Goal: Register for event/course

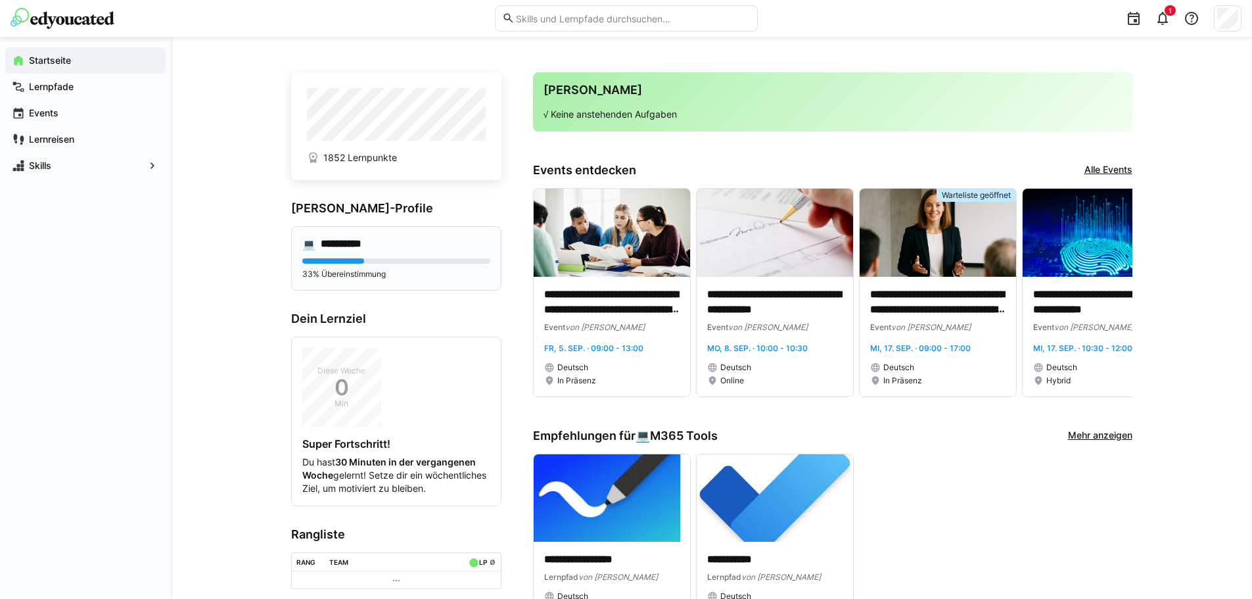
click at [348, 249] on h4 "**********" at bounding box center [351, 243] width 60 height 13
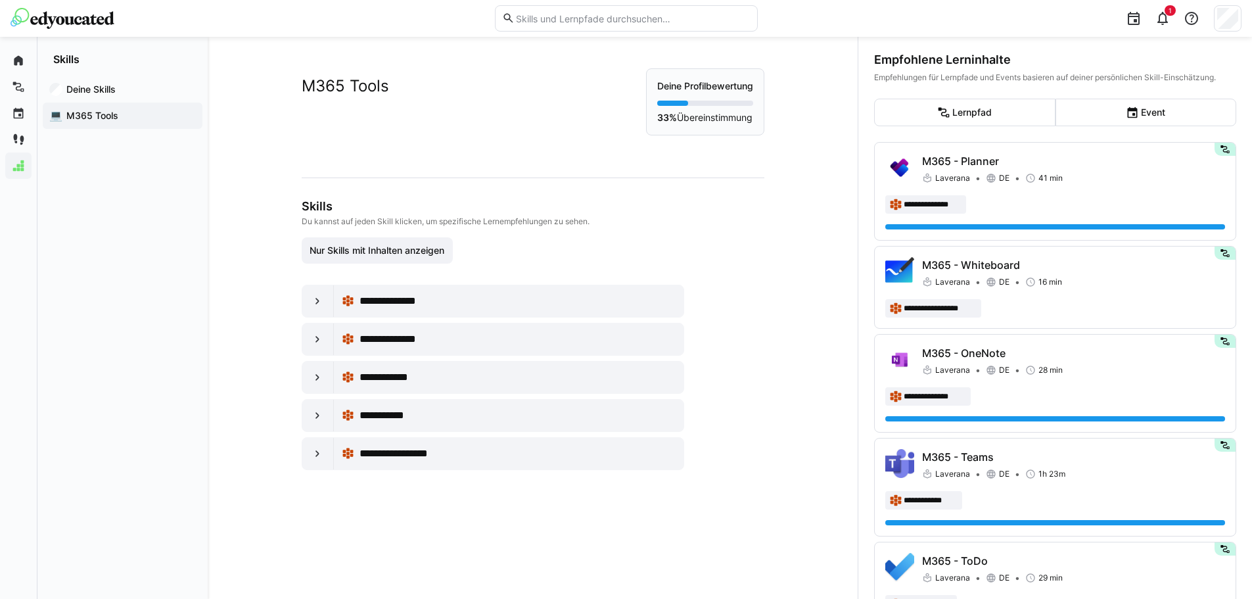
click at [808, 338] on div "**********" at bounding box center [533, 318] width 650 height 562
click at [0, 0] on app-navigation-label "Lernpfade" at bounding box center [0, 0] width 0 height 0
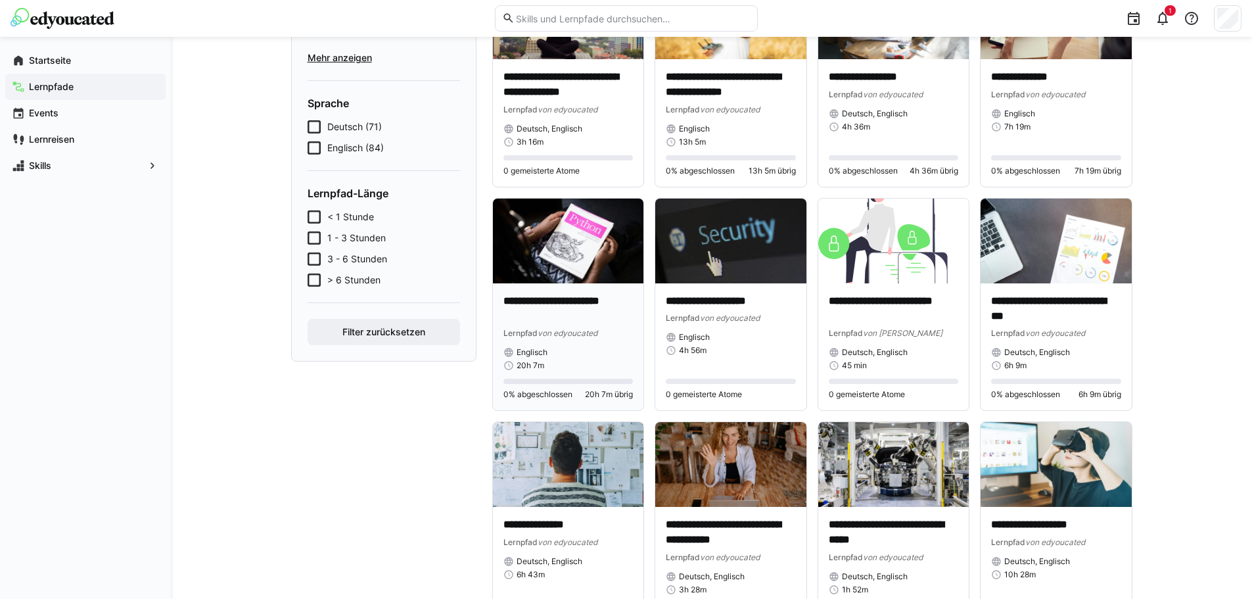
scroll to position [197, 0]
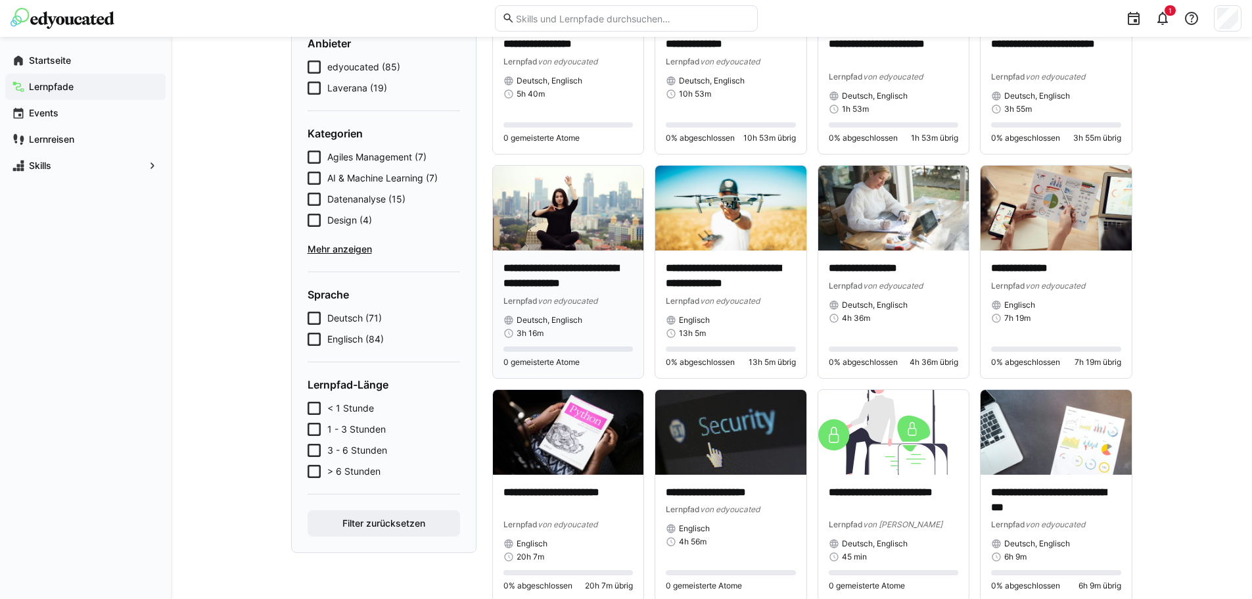
click at [561, 285] on p "**********" at bounding box center [568, 276] width 130 height 30
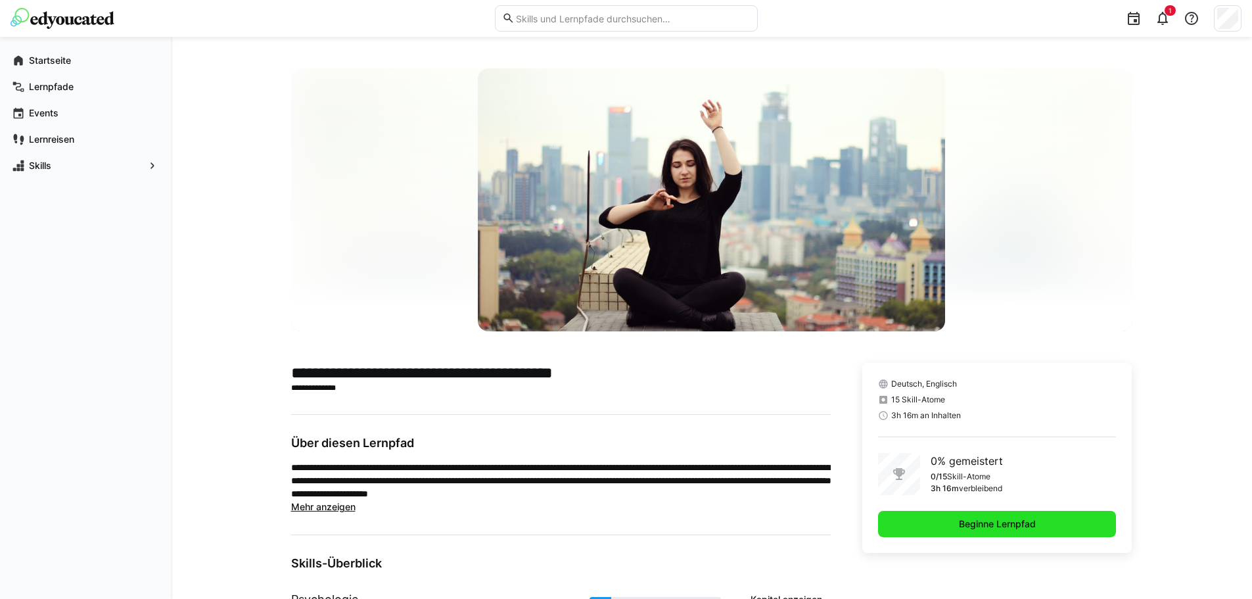
click at [1027, 521] on span "Beginne Lernpfad" at bounding box center [997, 523] width 81 height 13
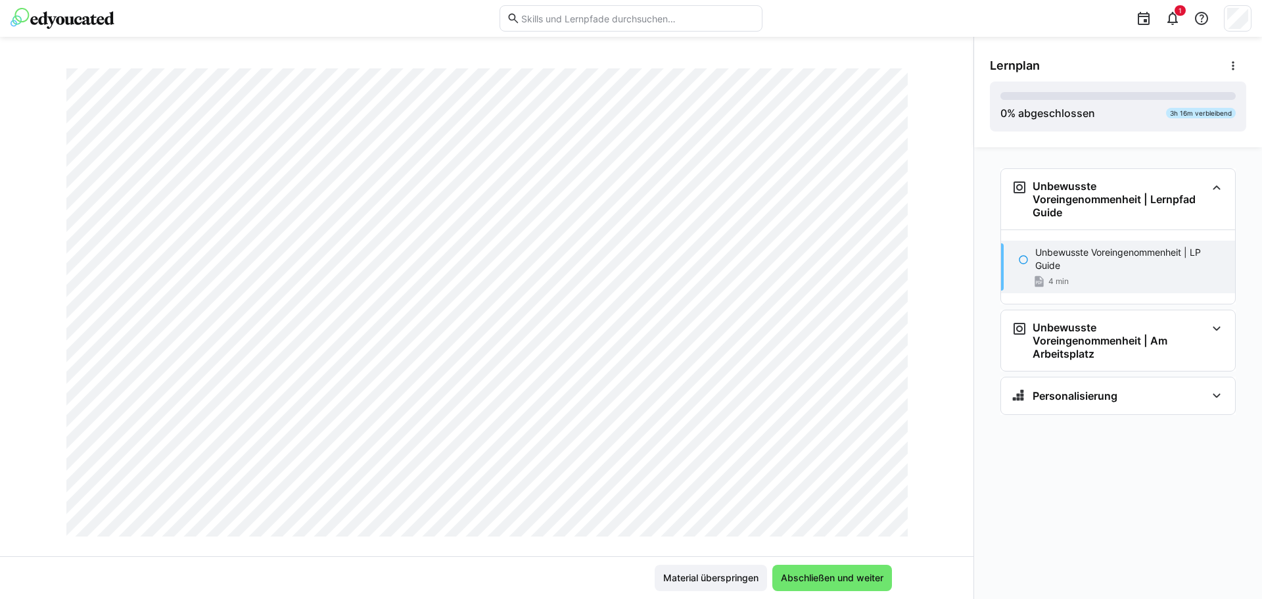
scroll to position [321, 0]
click at [831, 580] on span "Abschließen und weiter" at bounding box center [832, 577] width 106 height 13
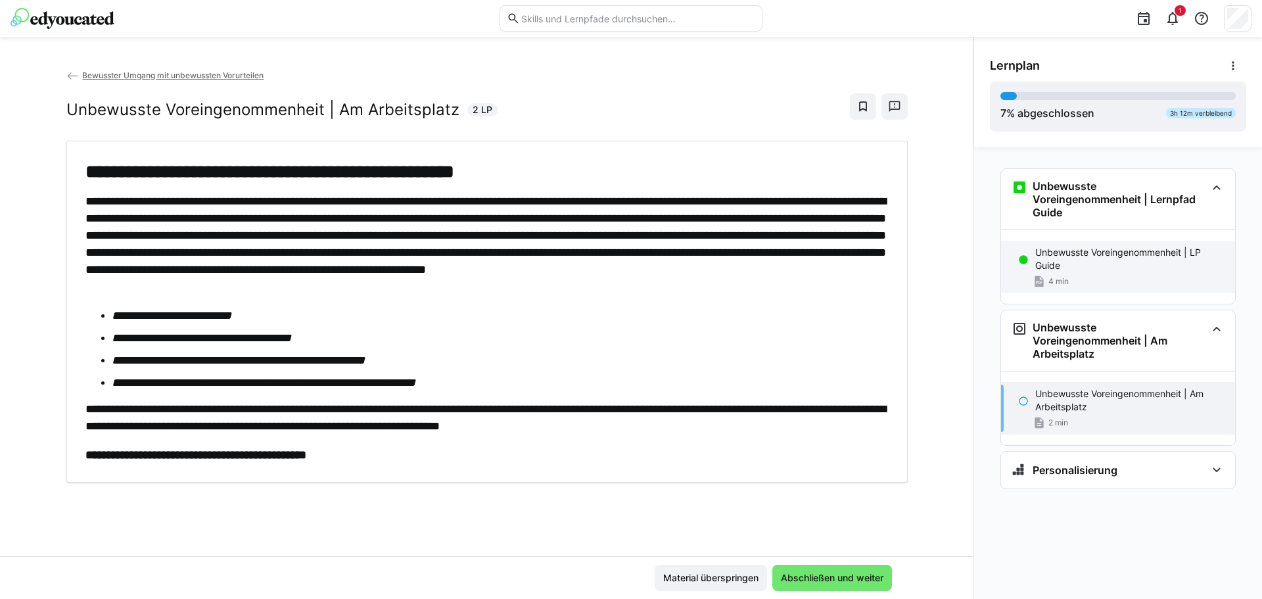
click at [1060, 255] on p "Unbewusste Voreingenommenheit | LP Guide" at bounding box center [1129, 259] width 189 height 26
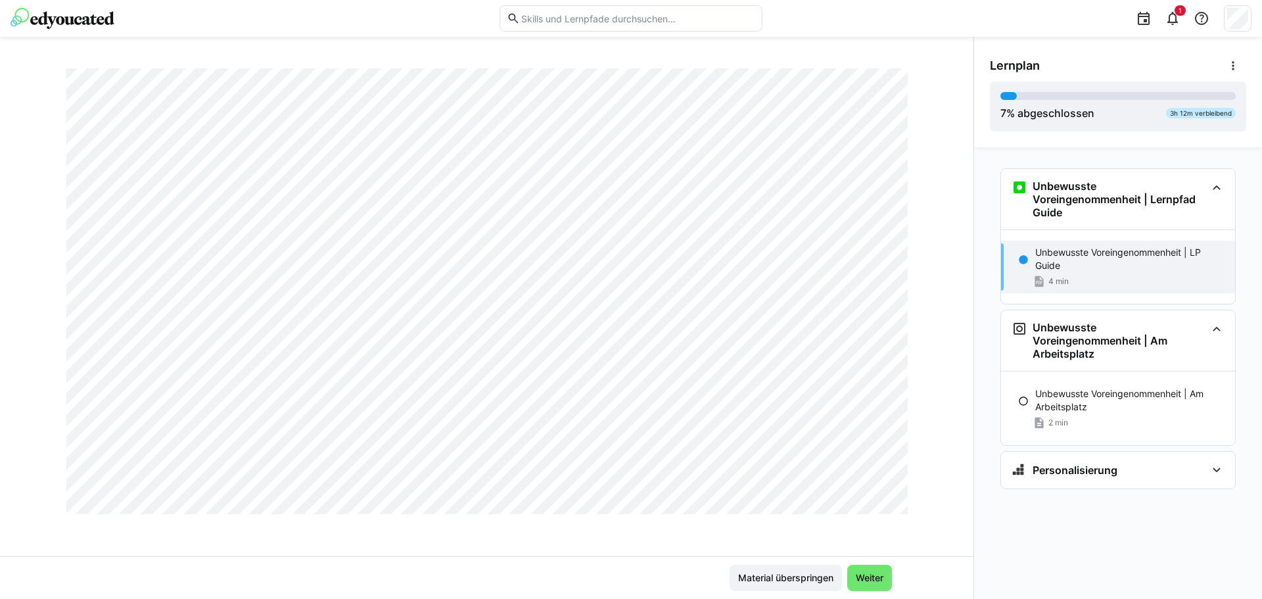
scroll to position [657, 0]
click at [866, 578] on span "Weiter" at bounding box center [870, 577] width 32 height 13
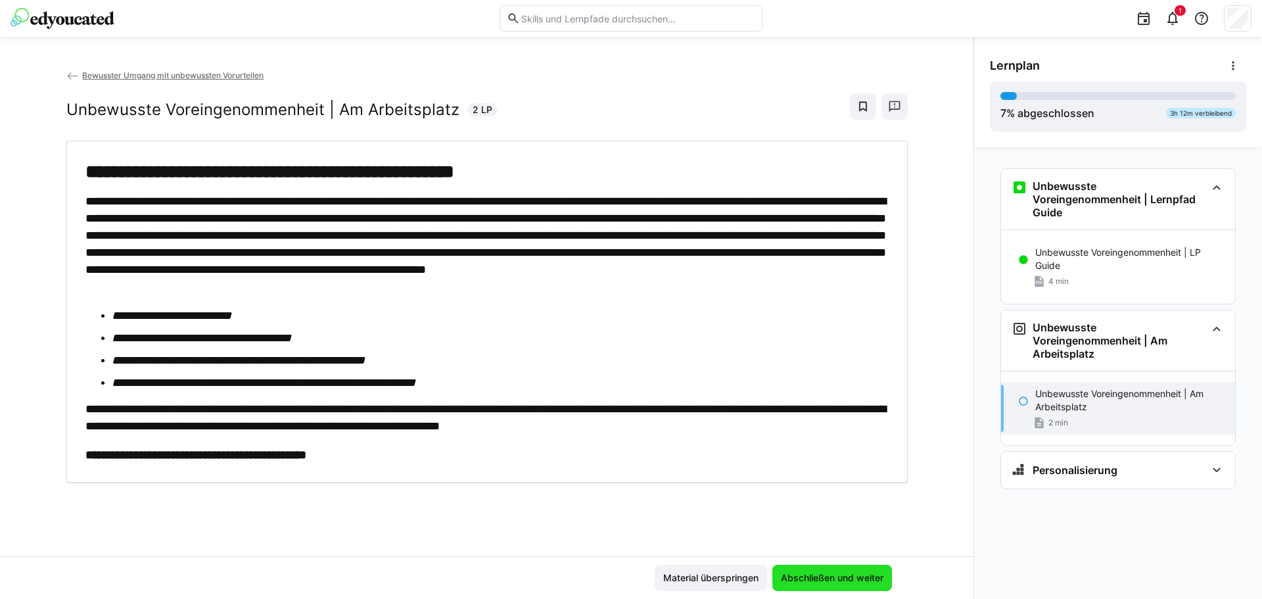
click at [833, 573] on span "Abschließen und weiter" at bounding box center [832, 577] width 106 height 13
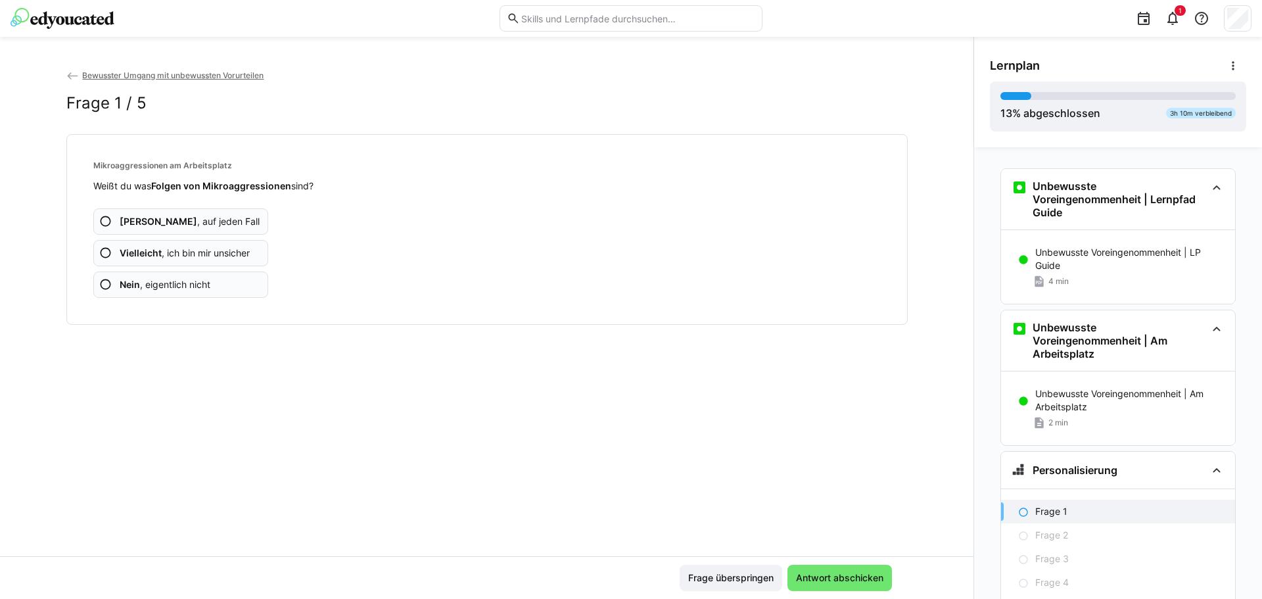
click at [120, 281] on b "Nein" at bounding box center [130, 284] width 20 height 11
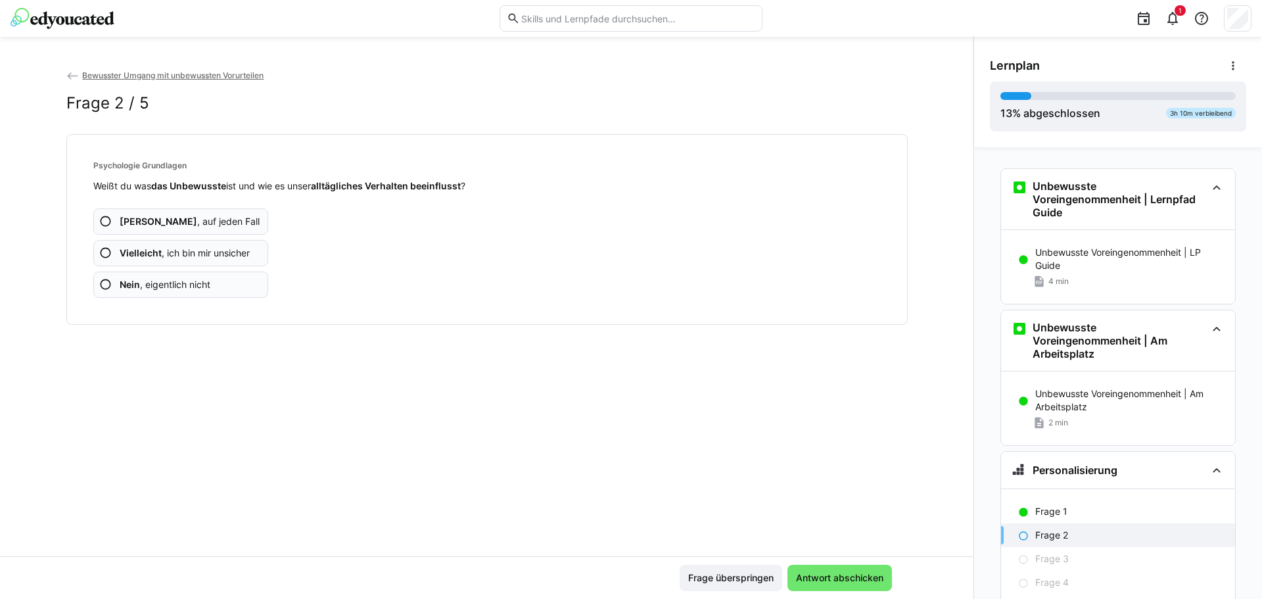
click at [149, 249] on b "Vielleicht" at bounding box center [141, 252] width 42 height 11
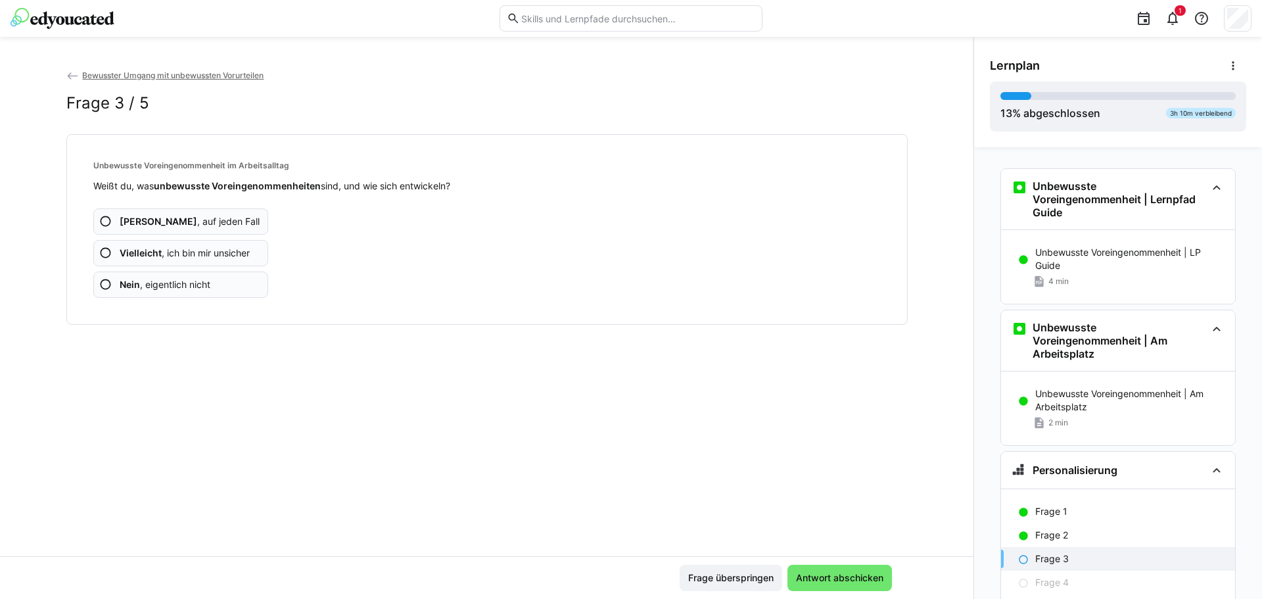
click at [146, 248] on b "Vielleicht" at bounding box center [141, 252] width 42 height 11
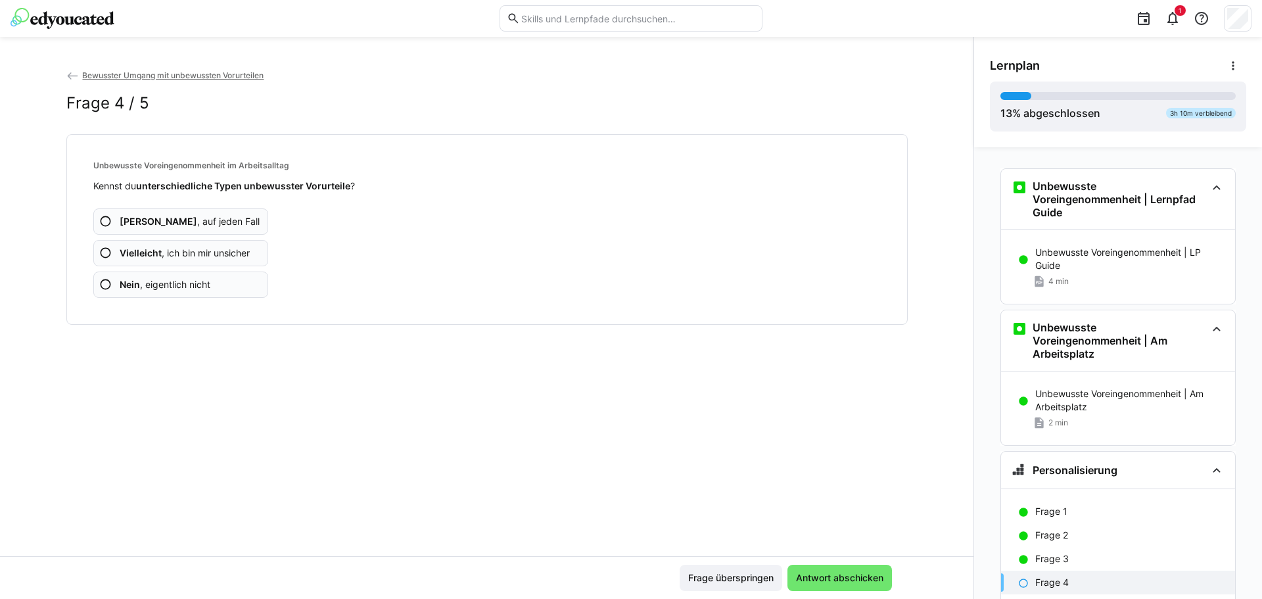
click at [150, 285] on span "Nein , eigentlich nicht" at bounding box center [165, 284] width 91 height 13
click at [188, 248] on span "Vielleicht , ich bin mir unsicher" at bounding box center [185, 252] width 130 height 13
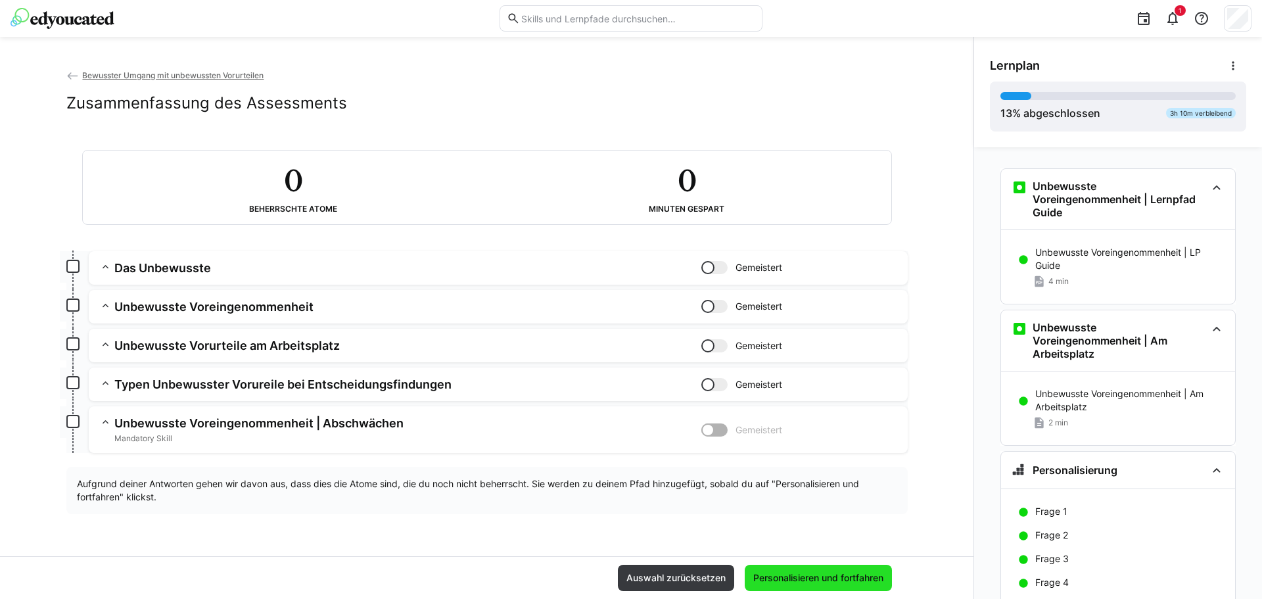
click at [821, 570] on span "Personalisieren und fortfahren" at bounding box center [818, 578] width 147 height 26
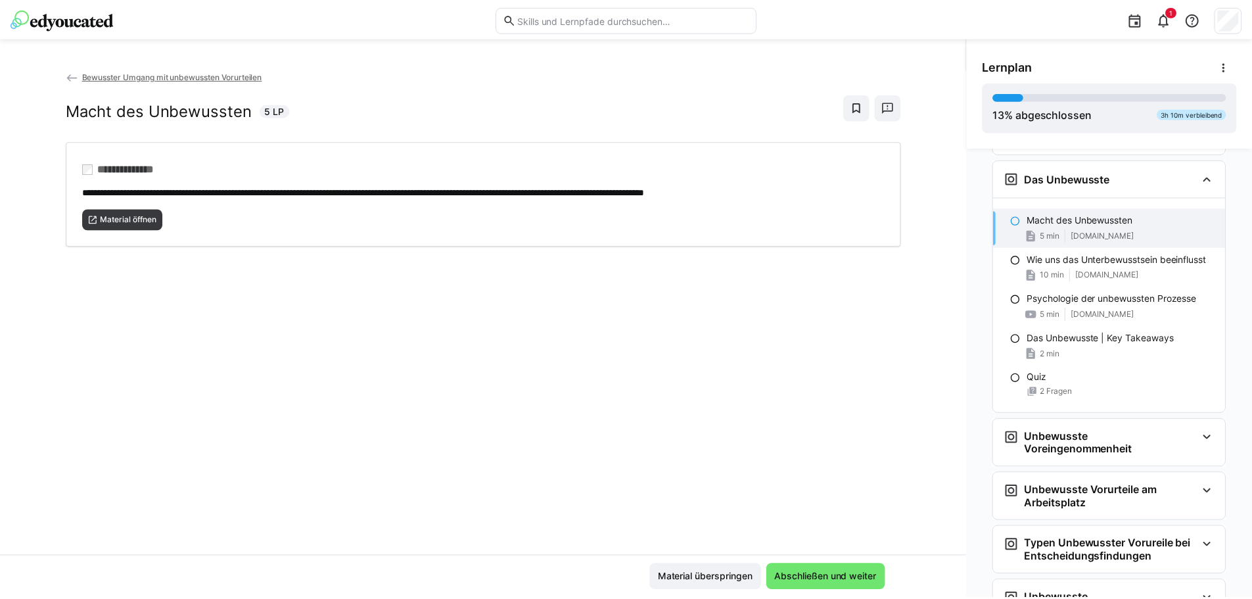
scroll to position [347, 0]
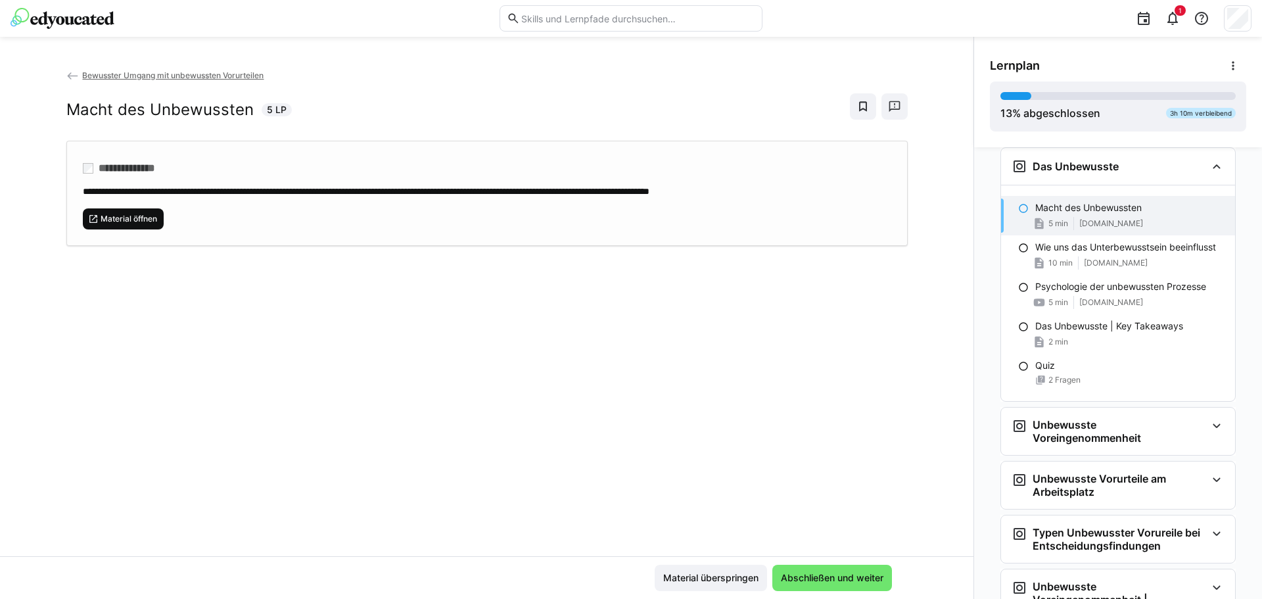
click at [124, 218] on span "Material öffnen" at bounding box center [128, 219] width 59 height 11
drag, startPoint x: 826, startPoint y: 582, endPoint x: 829, endPoint y: 574, distance: 8.3
click at [829, 576] on span "Abschließen und weiter" at bounding box center [832, 577] width 106 height 13
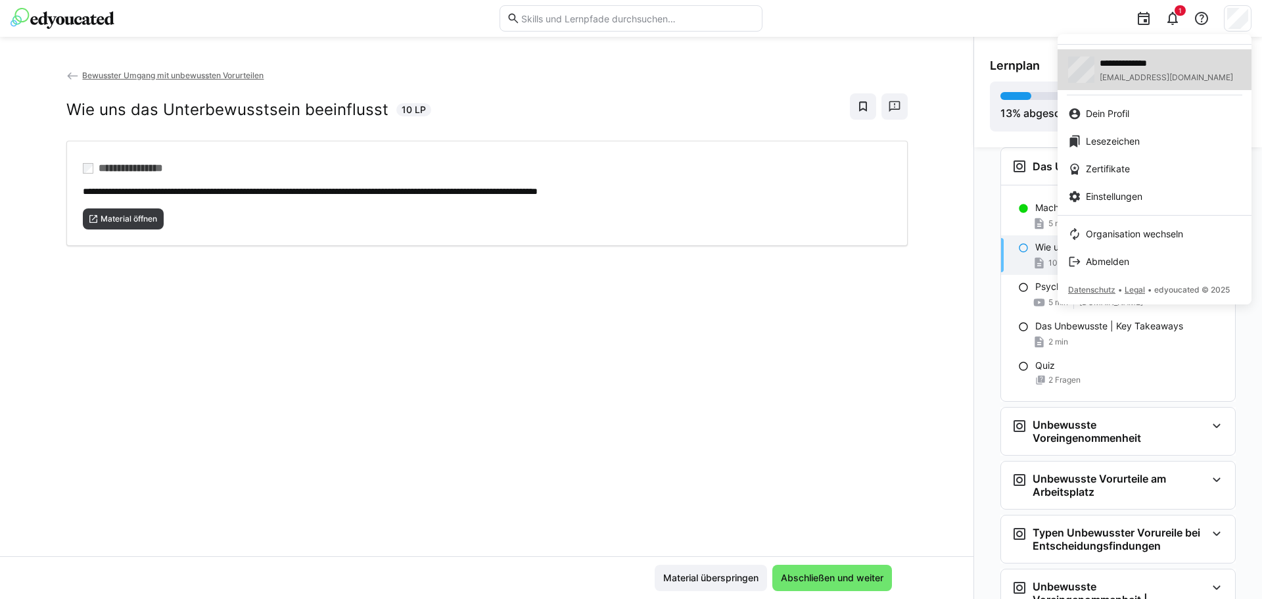
click at [1115, 68] on span "**********" at bounding box center [1149, 63] width 100 height 13
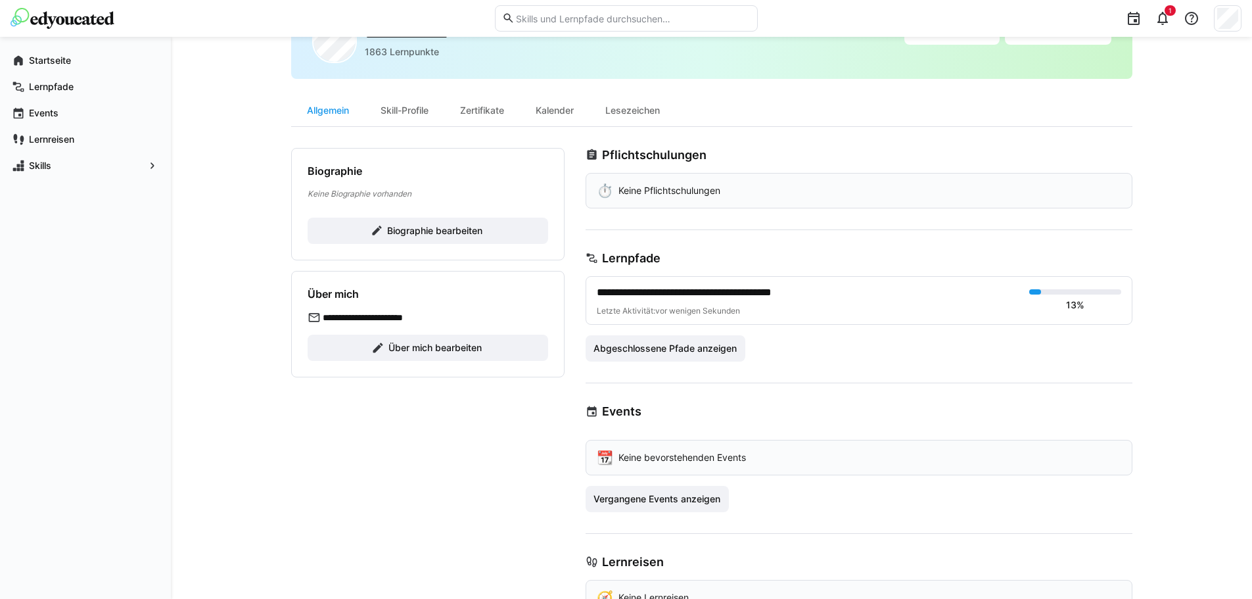
scroll to position [114, 0]
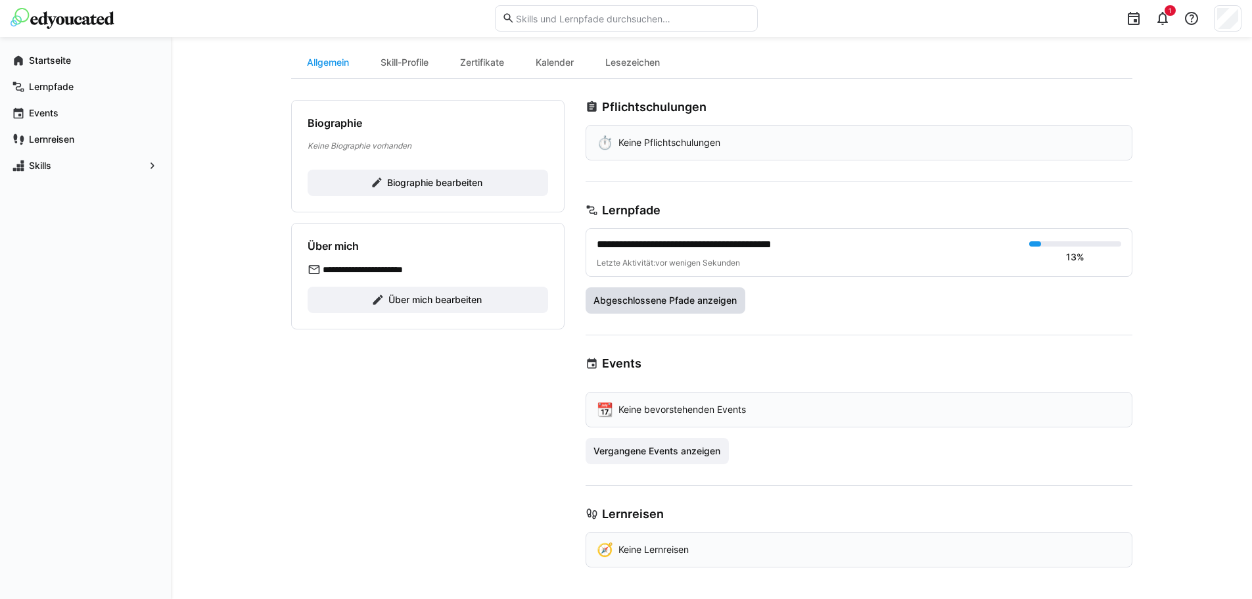
click at [719, 291] on span "Abgeschlossene Pfade anzeigen" at bounding box center [666, 300] width 160 height 26
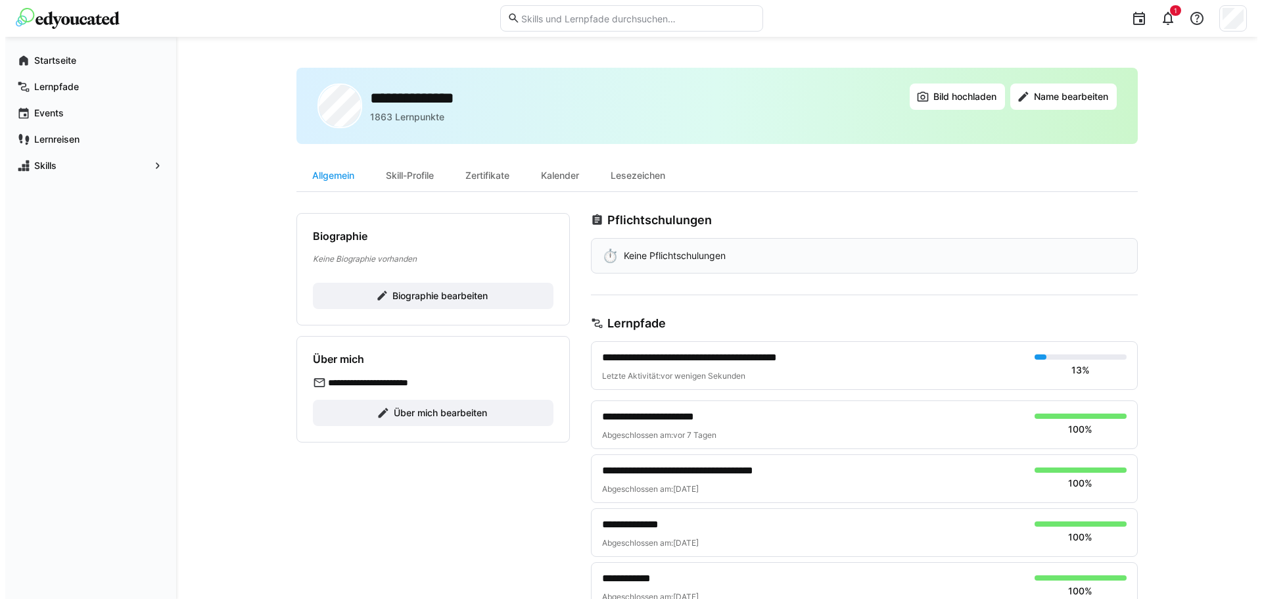
scroll to position [0, 0]
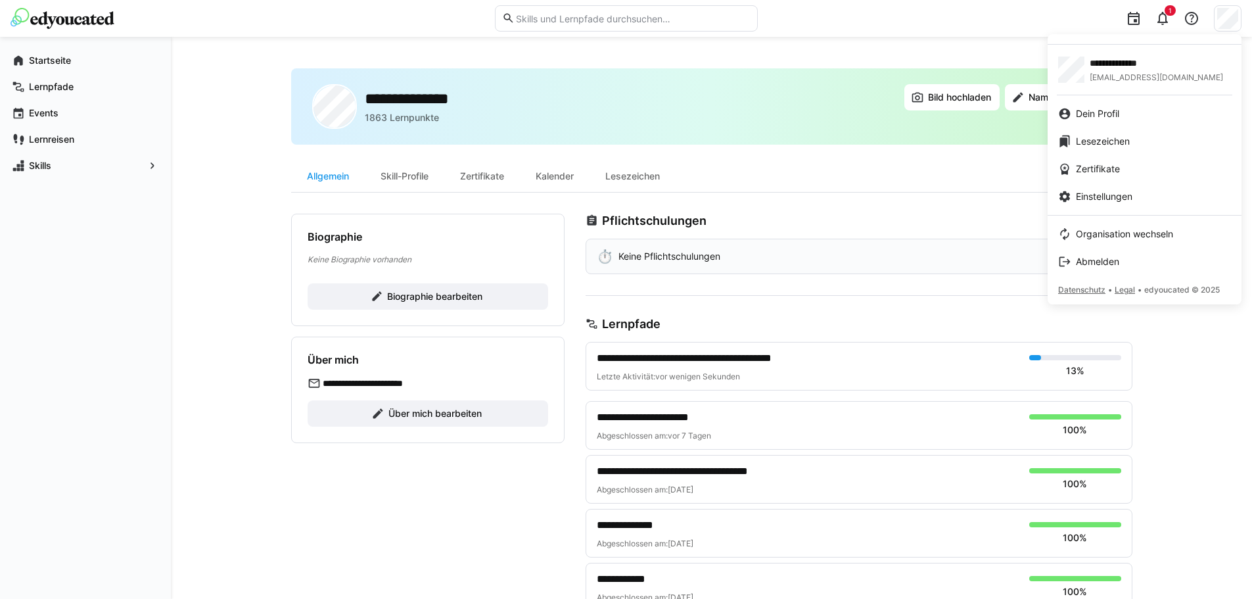
click at [1157, 19] on div at bounding box center [626, 299] width 1252 height 599
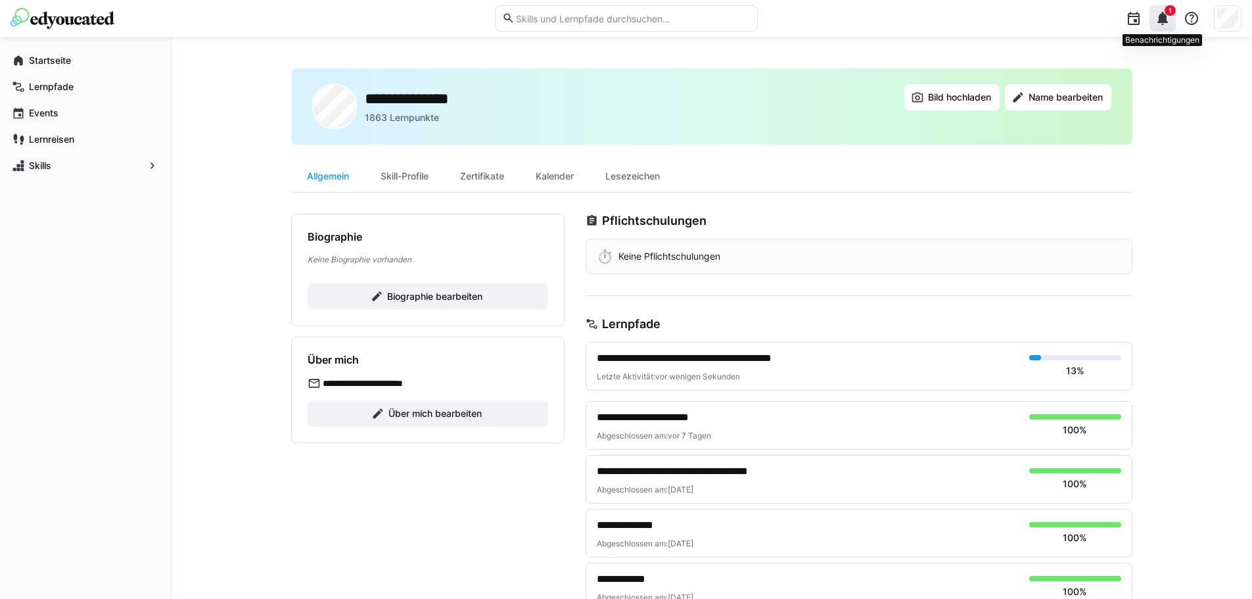
click at [1168, 19] on eds-icon at bounding box center [1163, 19] width 16 height 16
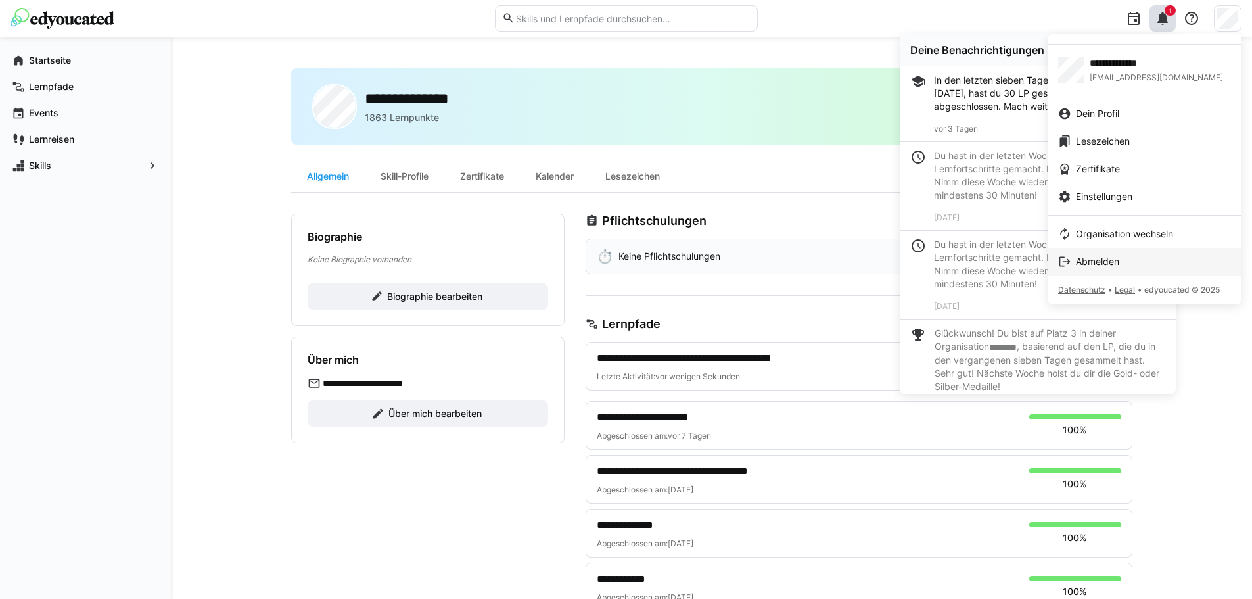
click at [1110, 264] on span "Abmelden" at bounding box center [1097, 261] width 43 height 13
